Goal: Complete application form

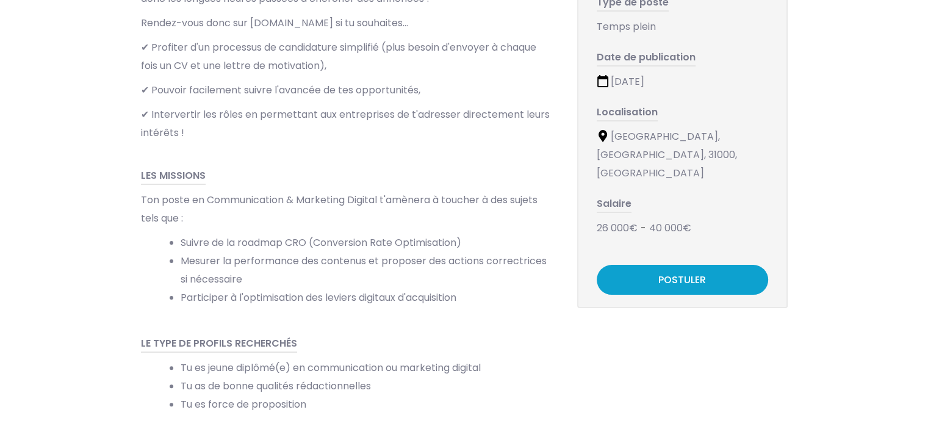
scroll to position [239, 0]
click at [700, 264] on link "POSTULER" at bounding box center [682, 279] width 171 height 30
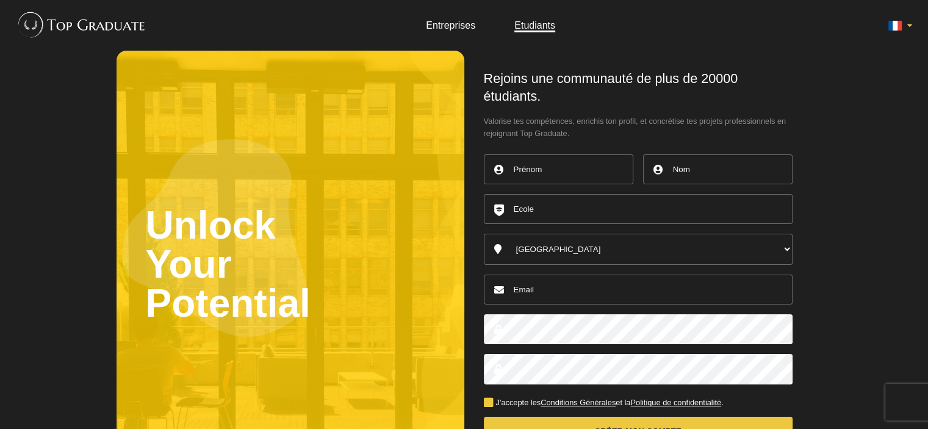
click at [569, 163] on input "text" at bounding box center [558, 169] width 149 height 30
type input "PAULINE"
type input "RENOY"
type input "pauline.renoy@gmail.com"
click at [547, 217] on input "text" at bounding box center [638, 209] width 309 height 30
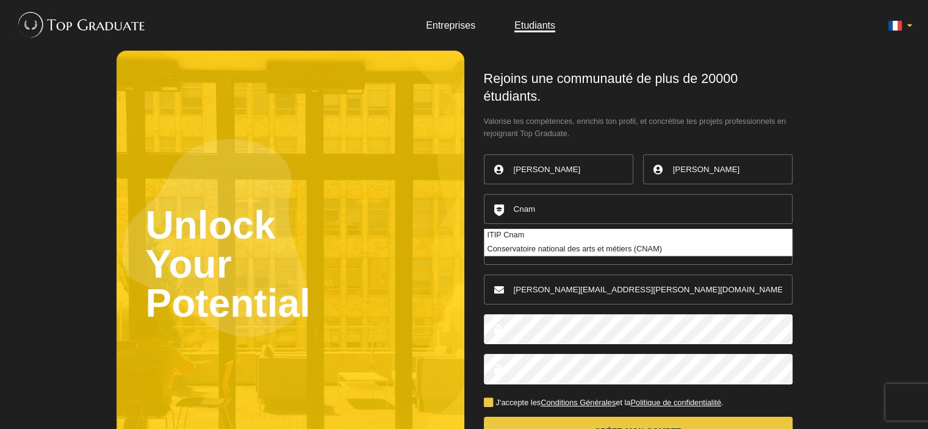
click at [575, 253] on li "Conservatoire national des arts et métiers (CNAM)" at bounding box center [637, 248] width 307 height 13
type input "Conservatoire national des arts et métiers (CNAM)"
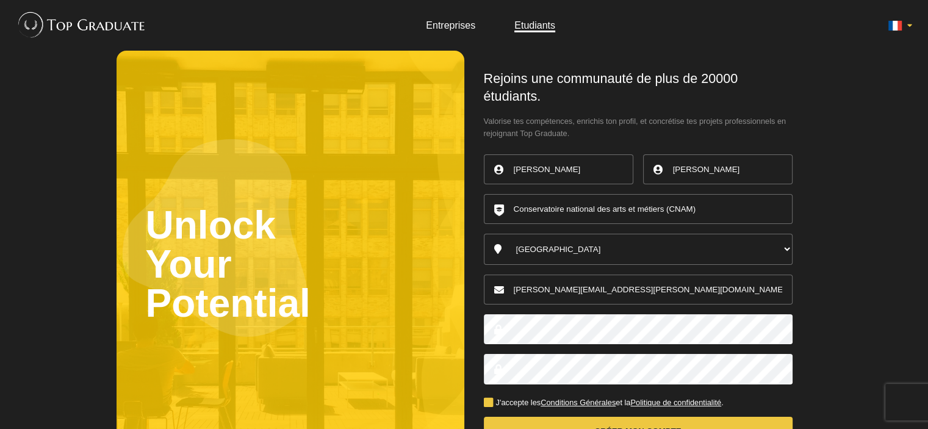
scroll to position [93, 0]
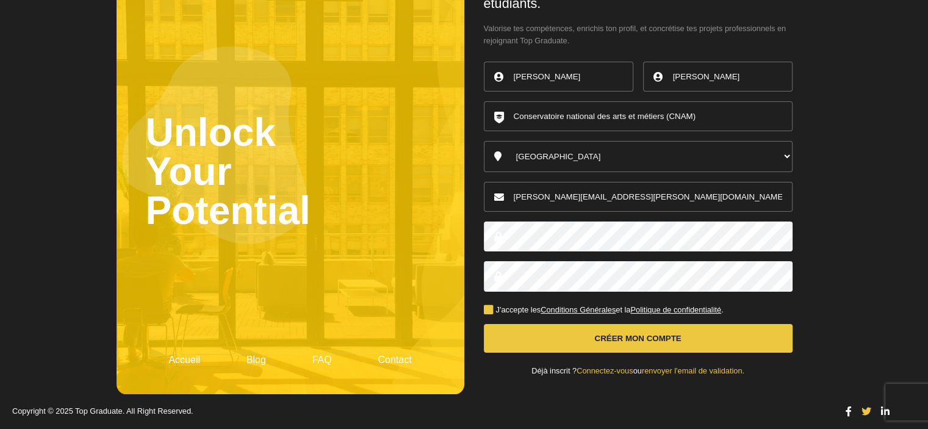
click at [616, 340] on button "Créer mon compte" at bounding box center [638, 338] width 309 height 29
click at [489, 307] on label "J'accepte les Conditions Générales et la Politique de confidentialité ." at bounding box center [604, 310] width 240 height 8
click at [0, 0] on input "J'accepte les Conditions Générales et la Politique de confidentialité ." at bounding box center [0, 0] width 0 height 0
click at [554, 344] on button "Créer mon compte" at bounding box center [638, 338] width 309 height 29
click at [642, 340] on button "Créer mon compte" at bounding box center [638, 338] width 309 height 29
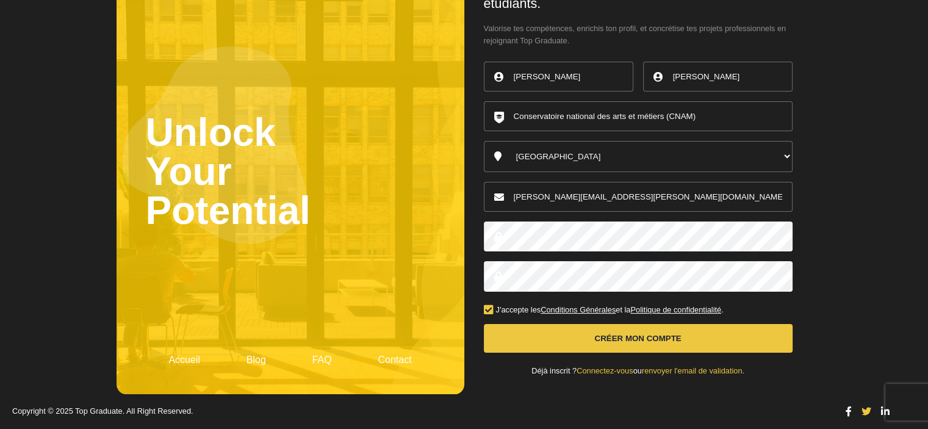
click at [642, 340] on button "Créer mon compte" at bounding box center [638, 338] width 309 height 29
